Goal: Task Accomplishment & Management: Manage account settings

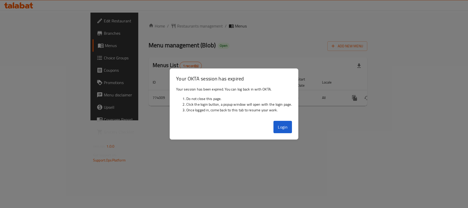
click at [281, 123] on button "Login" at bounding box center [282, 127] width 19 height 12
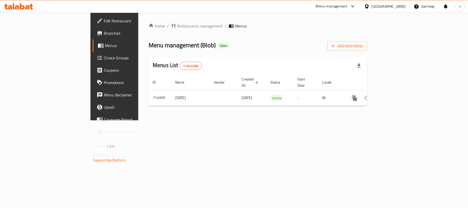
drag, startPoint x: 283, startPoint y: 119, endPoint x: 287, endPoint y: 127, distance: 8.6
click at [284, 120] on div "Home / Restaurants management / Menus Menu management ( Blob ) Open Add New Men…" at bounding box center [257, 67] width 239 height 108
click at [289, 120] on div "Home / Restaurants management / Menus Menu management ( Blob ) Open Add New Men…" at bounding box center [257, 67] width 239 height 108
click at [402, 4] on div "[GEOGRAPHIC_DATA]" at bounding box center [389, 7] width 34 height 6
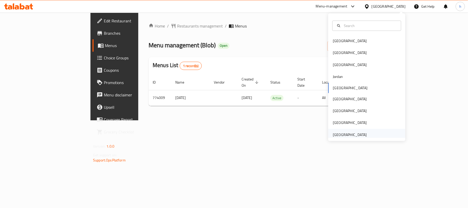
click at [350, 134] on div "[GEOGRAPHIC_DATA]" at bounding box center [350, 135] width 34 height 6
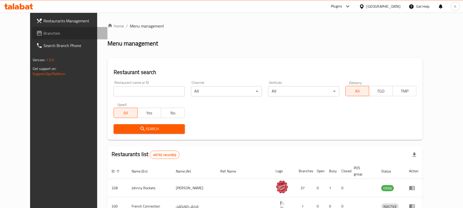
click at [43, 31] on span "Branches" at bounding box center [73, 33] width 60 height 6
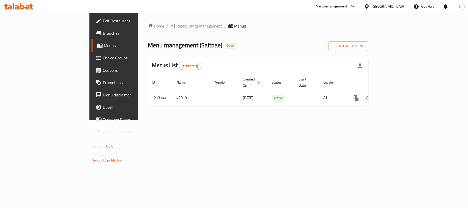
click at [257, 120] on div "Home / Restaurants management / Menus Menu management ( Saltbae ) Open Add New …" at bounding box center [258, 67] width 241 height 108
